Goal: Information Seeking & Learning: Learn about a topic

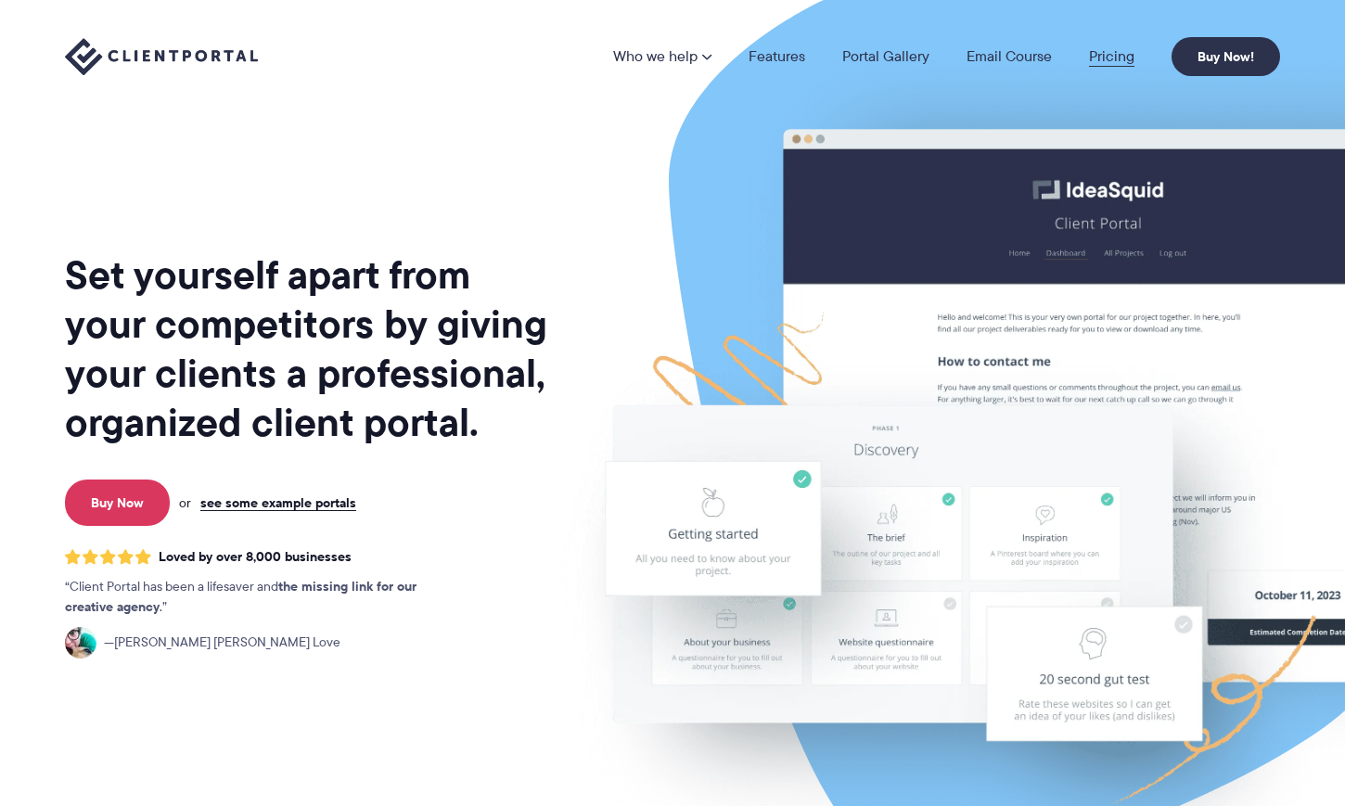
click at [1107, 52] on link "Pricing" at bounding box center [1111, 56] width 45 height 15
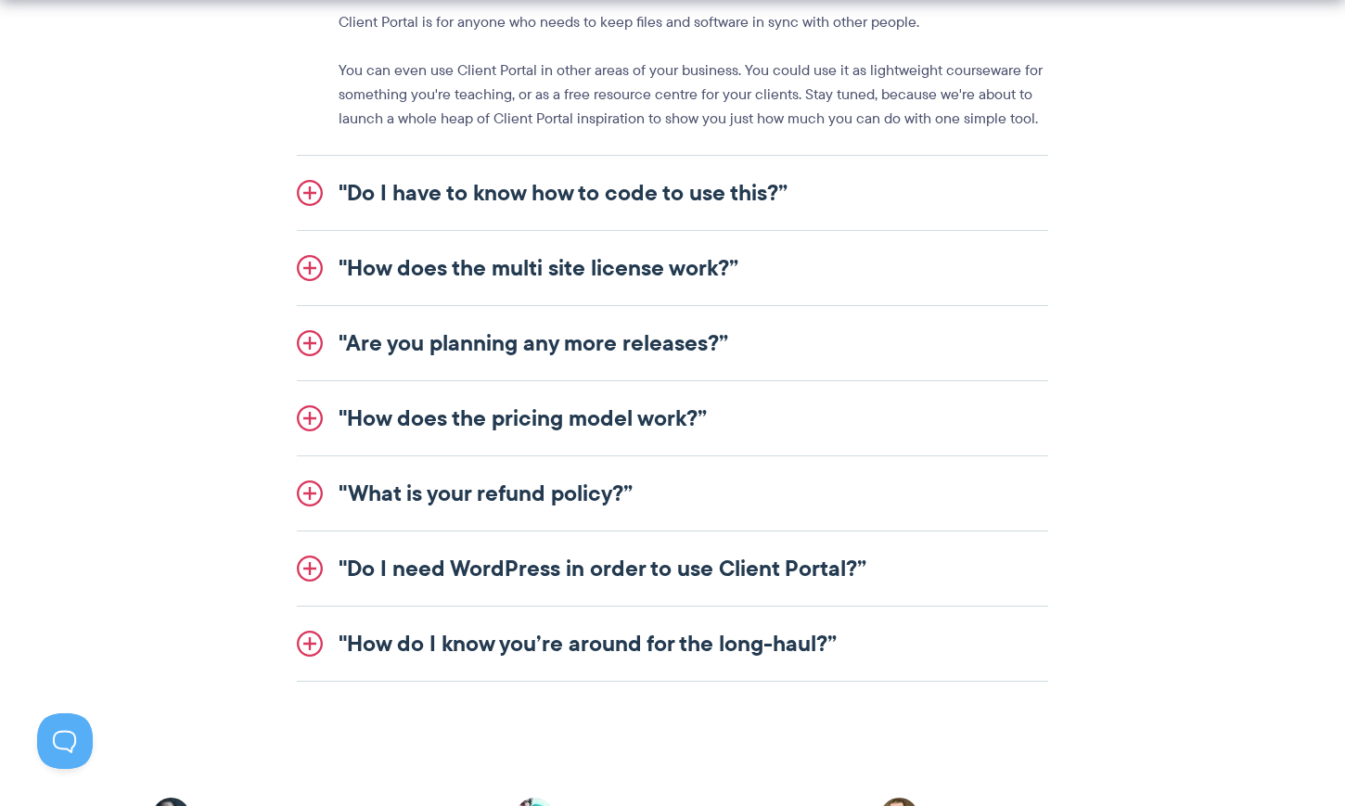
scroll to position [2406, 0]
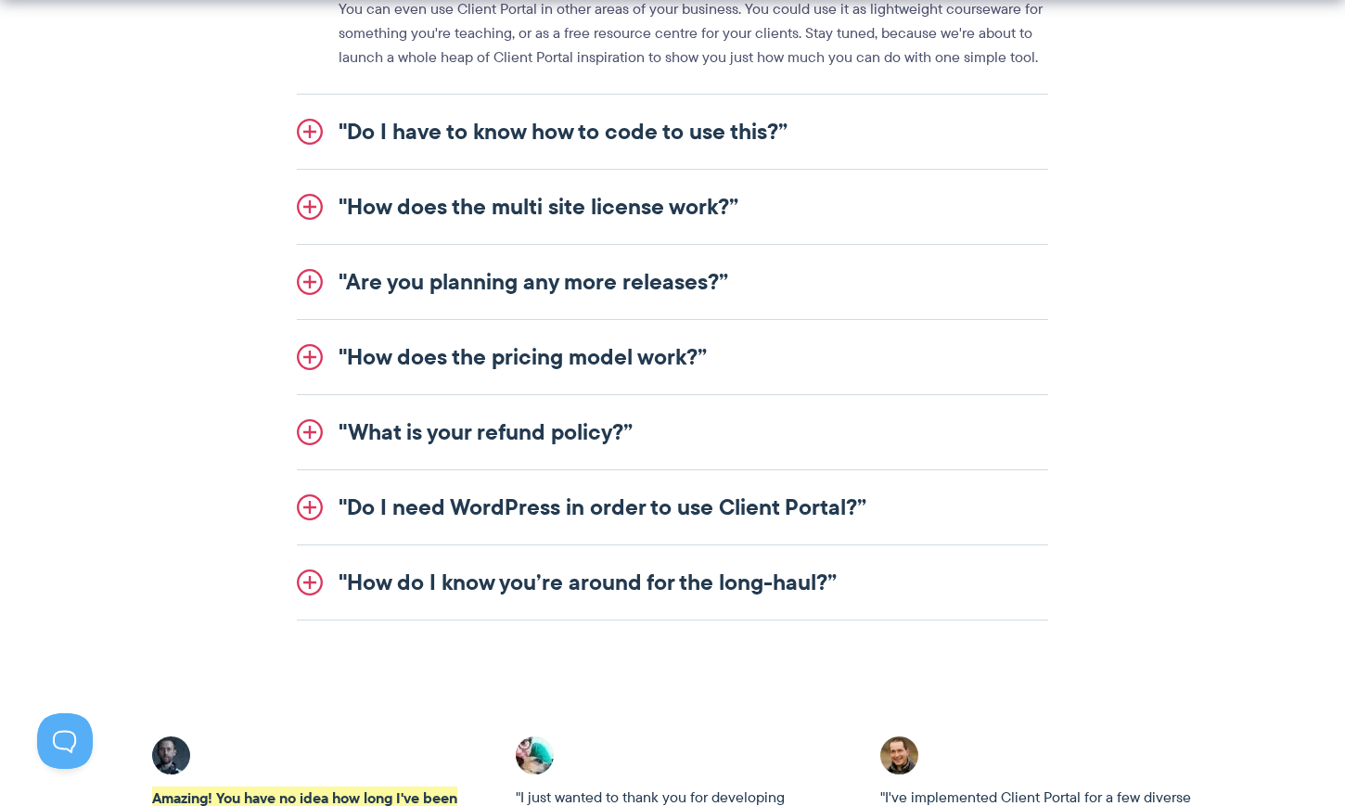
click at [631, 354] on link ""How does the pricing model work?”" at bounding box center [673, 357] width 752 height 74
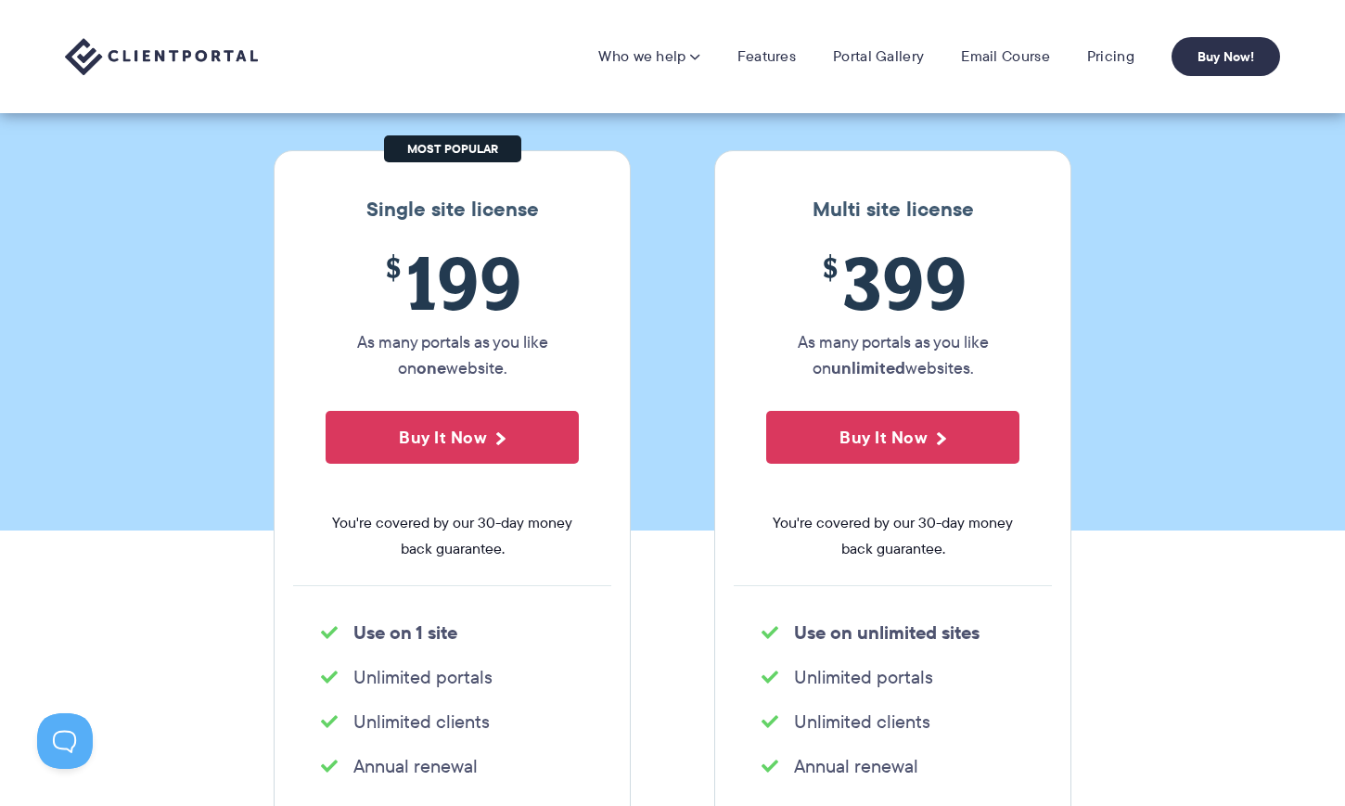
scroll to position [0, 0]
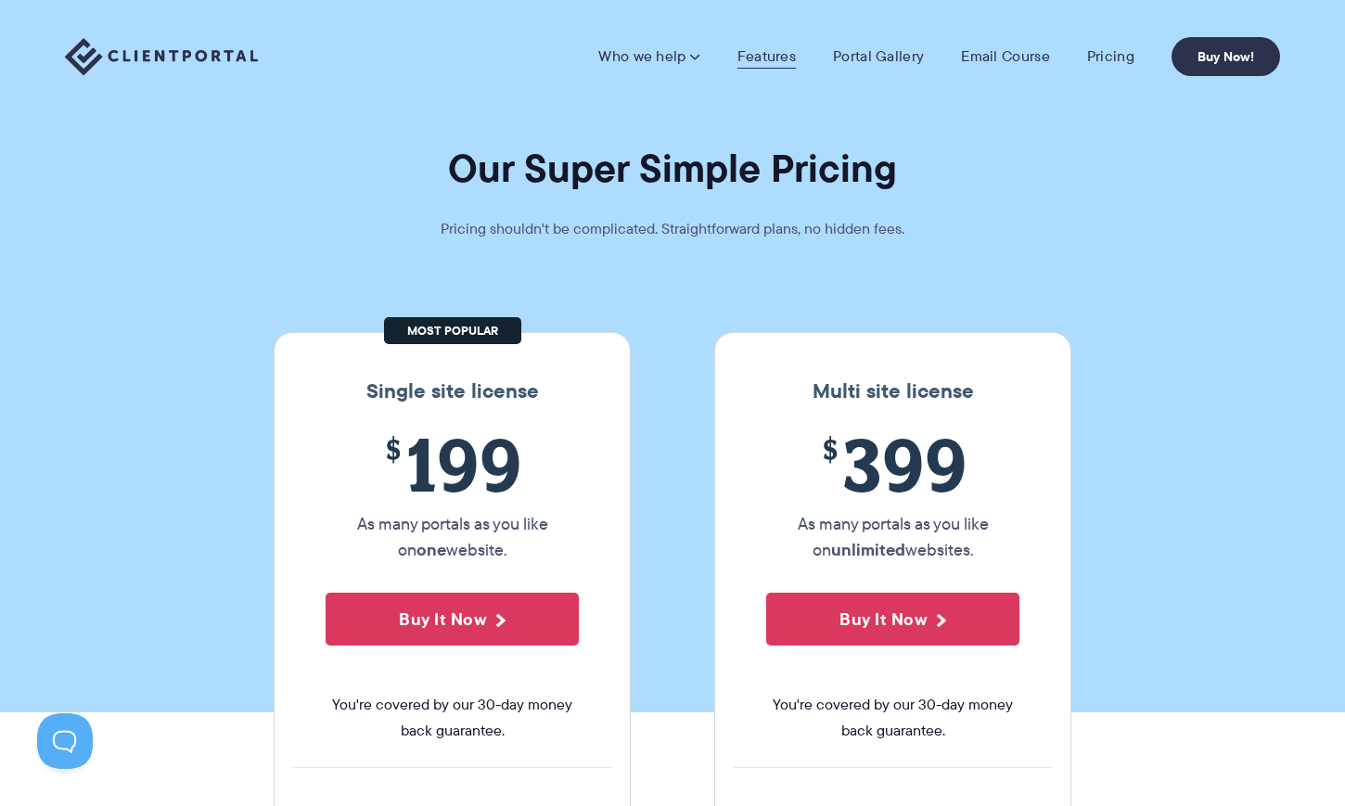
click at [776, 57] on link "Features" at bounding box center [767, 56] width 58 height 19
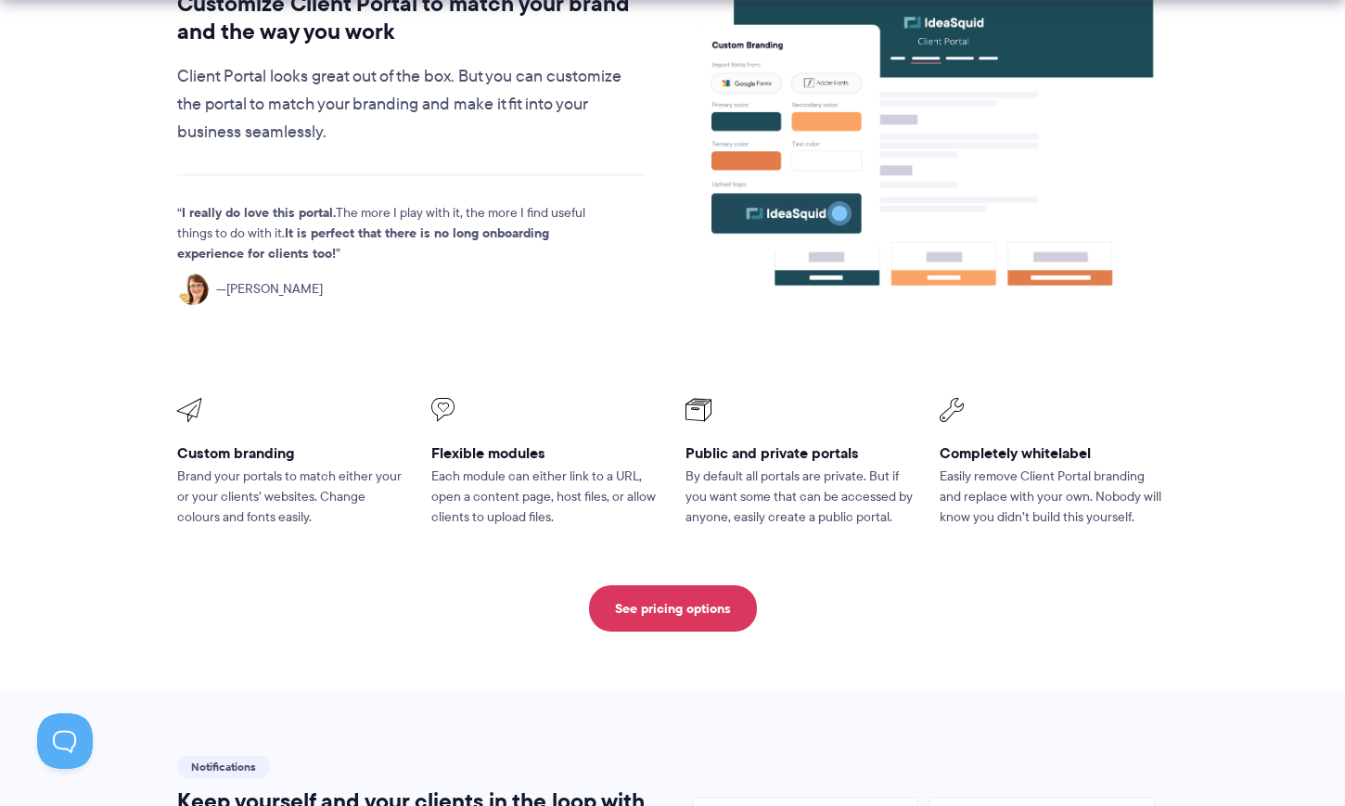
scroll to position [766, 0]
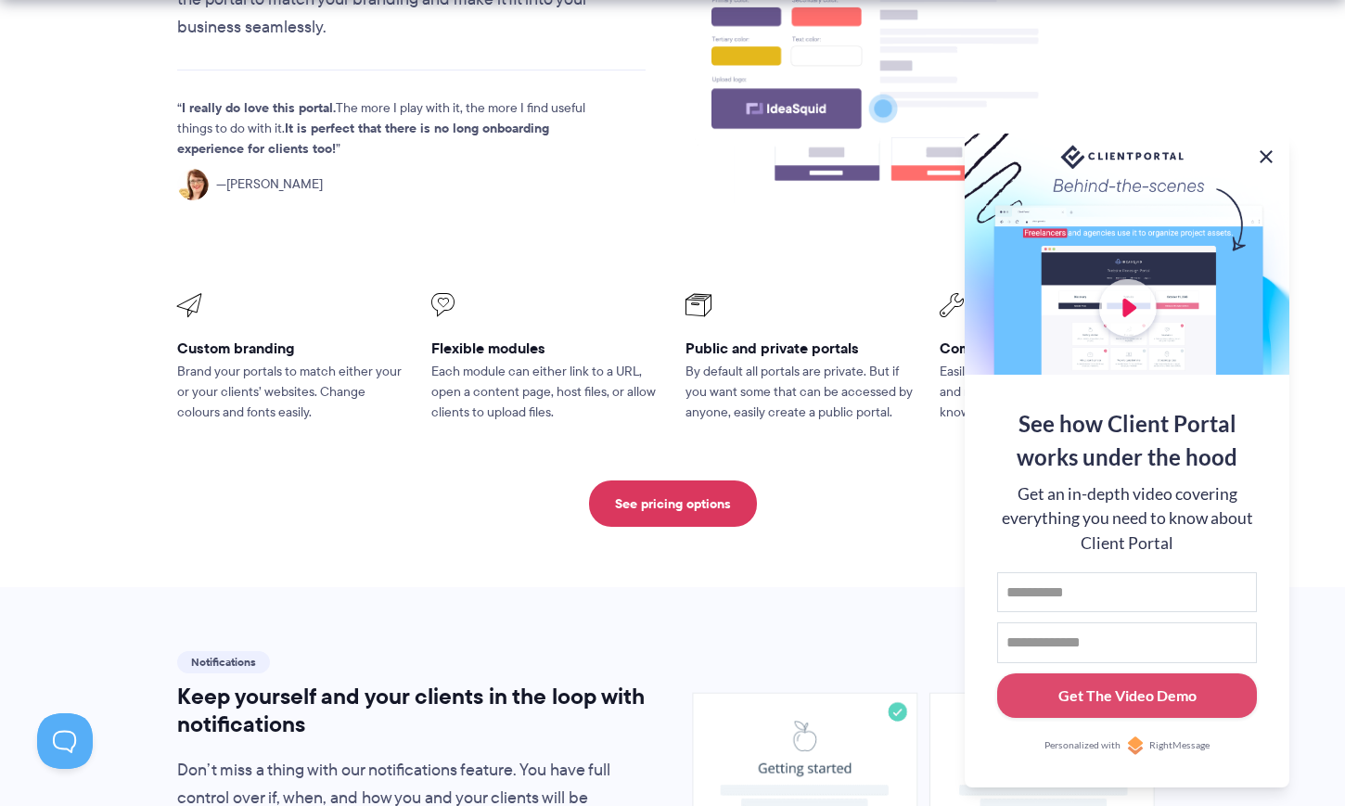
click at [1264, 149] on button at bounding box center [1266, 157] width 22 height 22
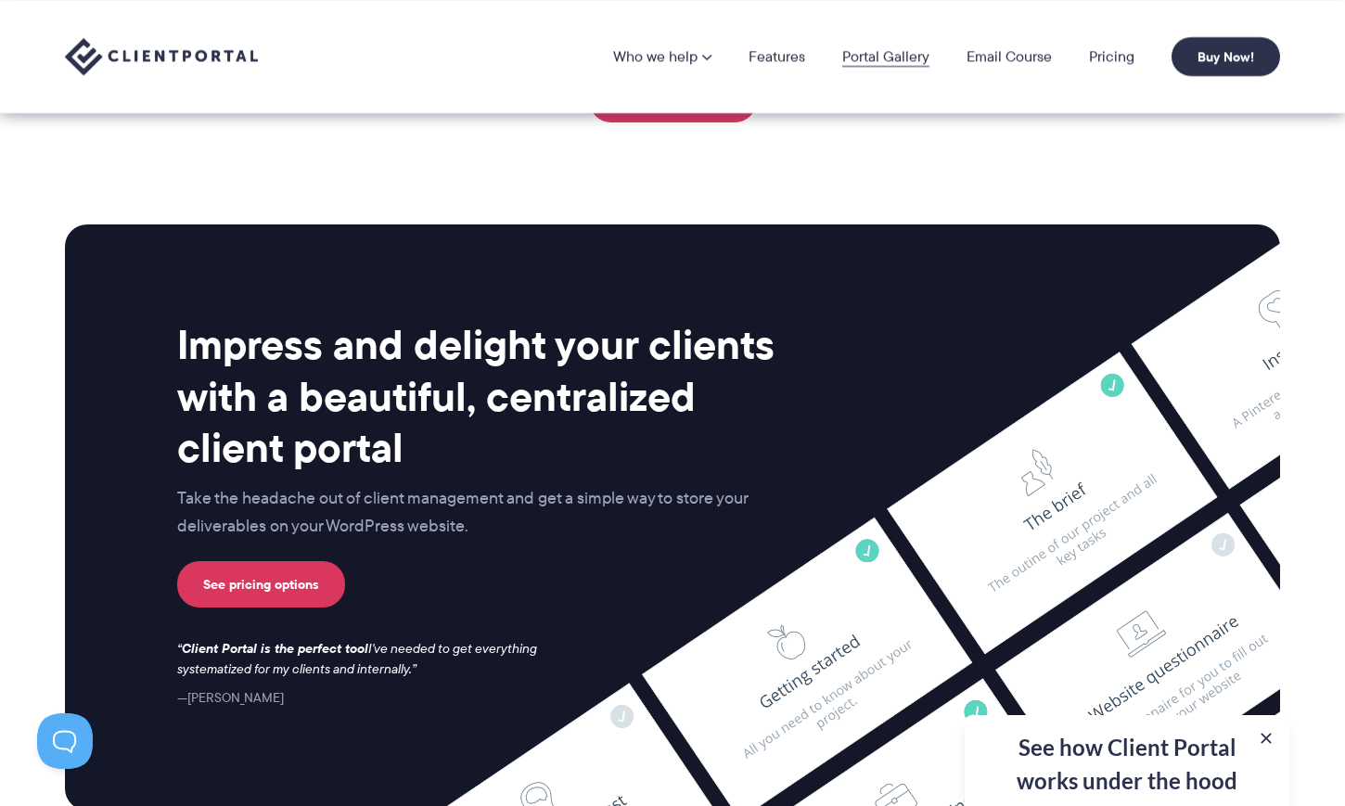
scroll to position [3498, 0]
